Goal: Find specific page/section: Find specific page/section

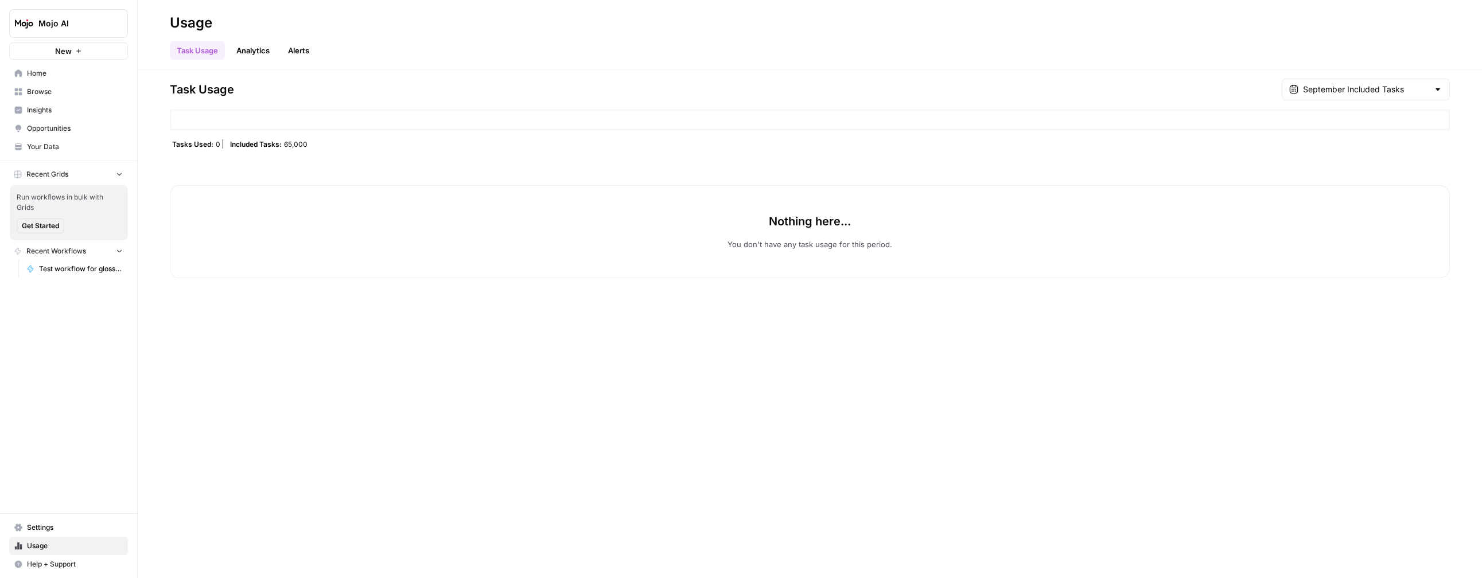
click at [946, 90] on div "Task Usage September Included Tasks" at bounding box center [810, 90] width 1280 height 22
click at [69, 22] on span "Mojo AI" at bounding box center [72, 23] width 69 height 11
click at [557, 42] on div "Task Usage Analytics Alerts" at bounding box center [810, 46] width 1280 height 28
click at [300, 143] on span "65,000" at bounding box center [296, 143] width 24 height 9
click at [774, 62] on header "Usage Task Usage Analytics Alerts" at bounding box center [810, 34] width 1344 height 69
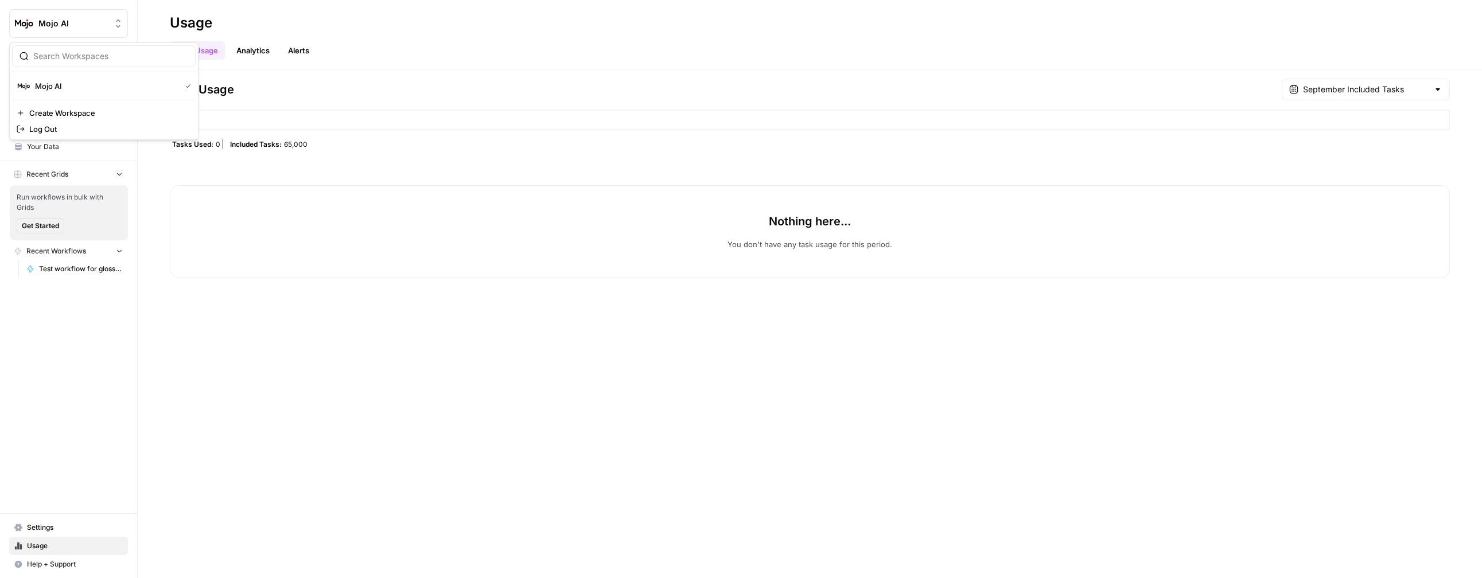
click at [86, 30] on button "Mojo AI" at bounding box center [68, 23] width 119 height 29
click at [742, 43] on div "Task Usage Analytics Alerts" at bounding box center [810, 46] width 1280 height 28
click at [578, 66] on header "Usage Task Usage Analytics Alerts" at bounding box center [810, 34] width 1344 height 69
